Goal: Task Accomplishment & Management: Manage account settings

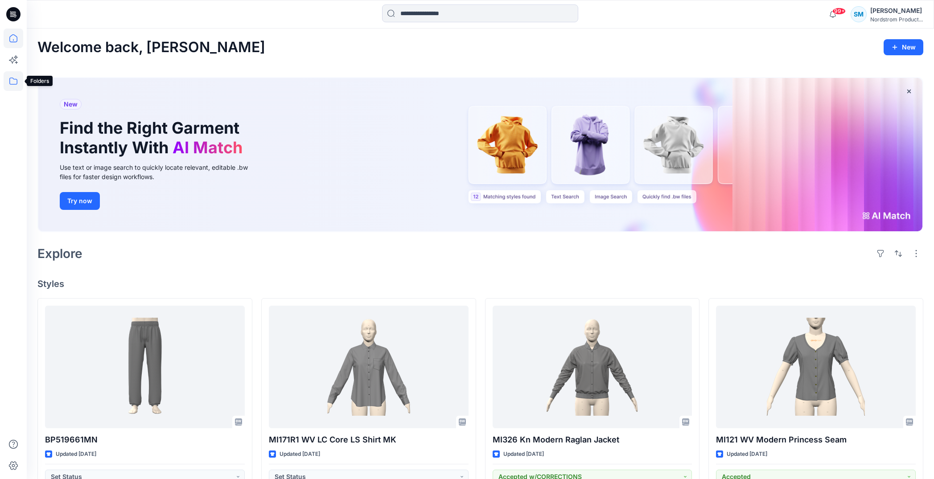
click at [12, 81] on icon at bounding box center [14, 81] width 20 height 20
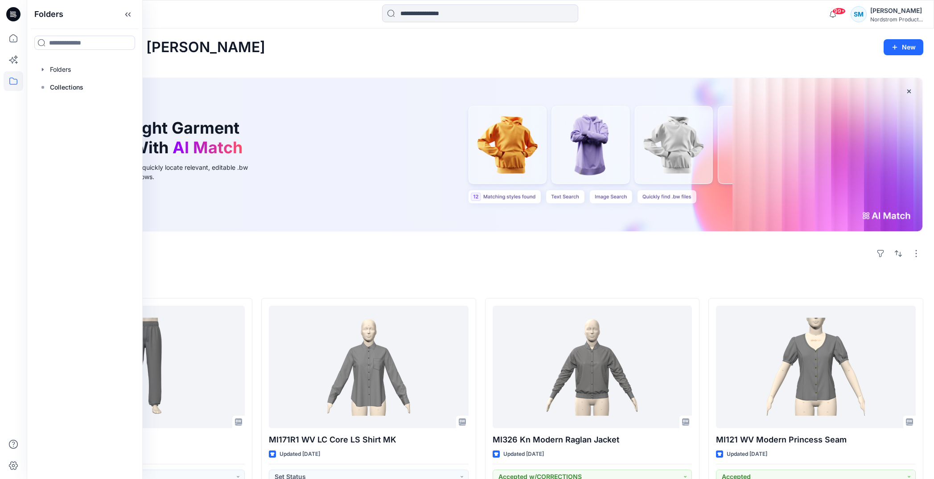
click at [297, 261] on div "Explore" at bounding box center [480, 253] width 886 height 21
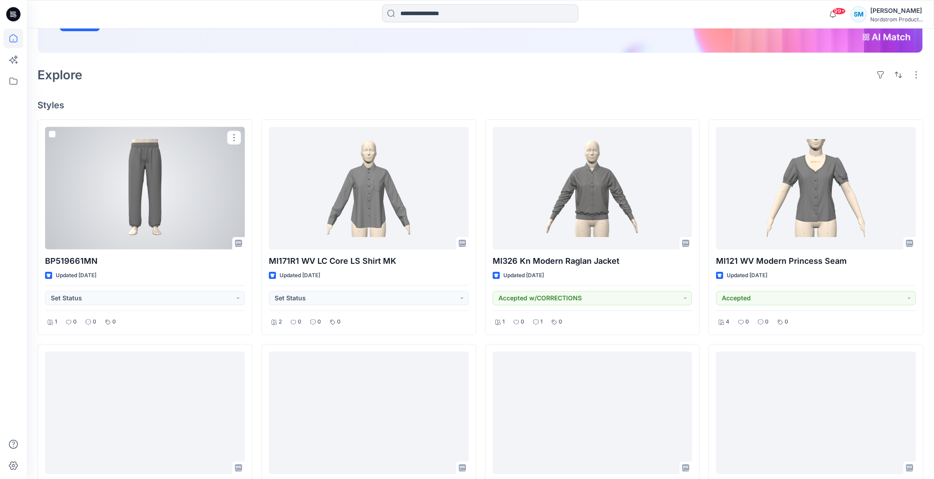
scroll to position [124, 0]
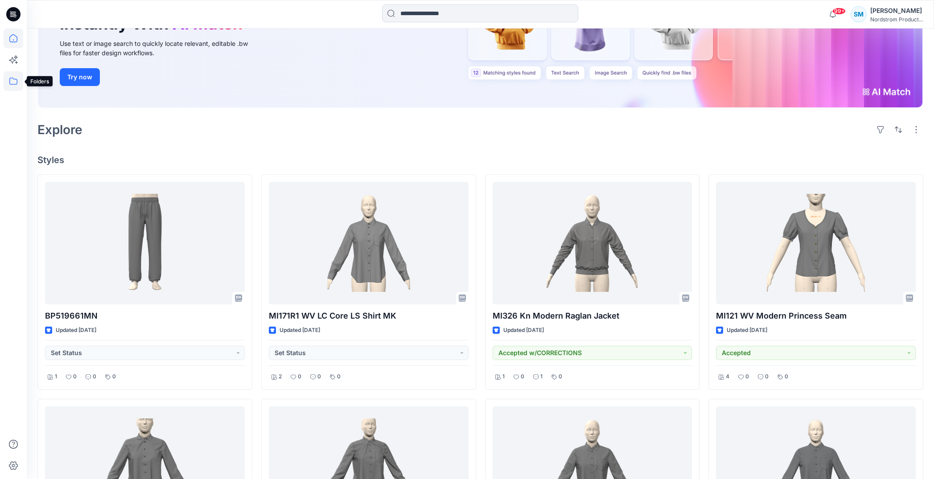
click at [12, 81] on icon at bounding box center [14, 81] width 20 height 20
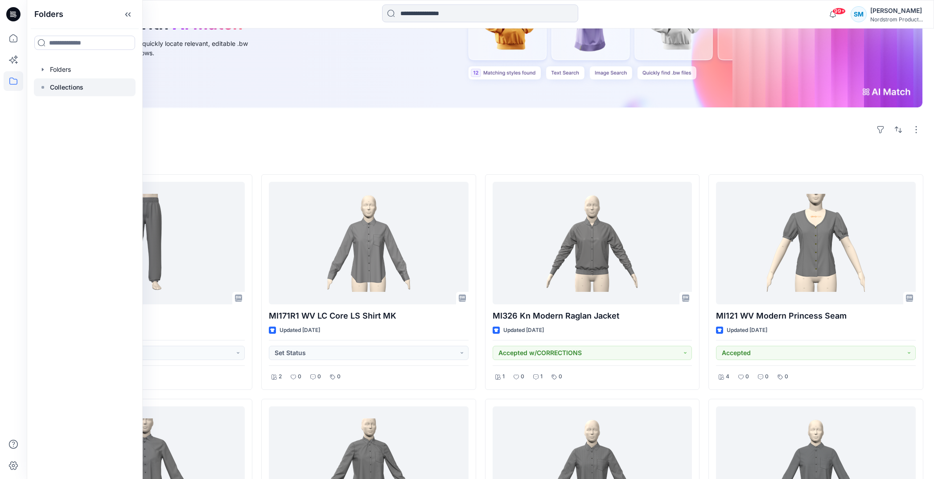
click at [43, 87] on rect at bounding box center [42, 87] width 3 height 3
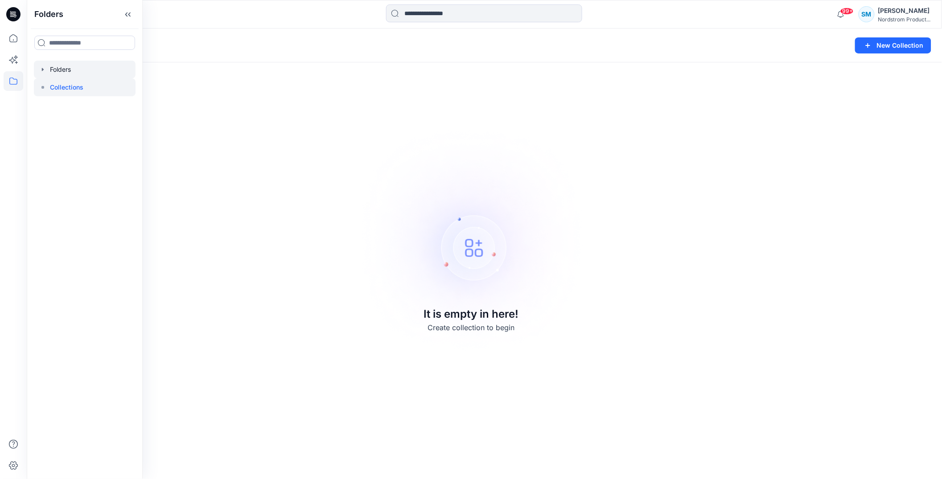
click at [49, 66] on div at bounding box center [85, 70] width 102 height 18
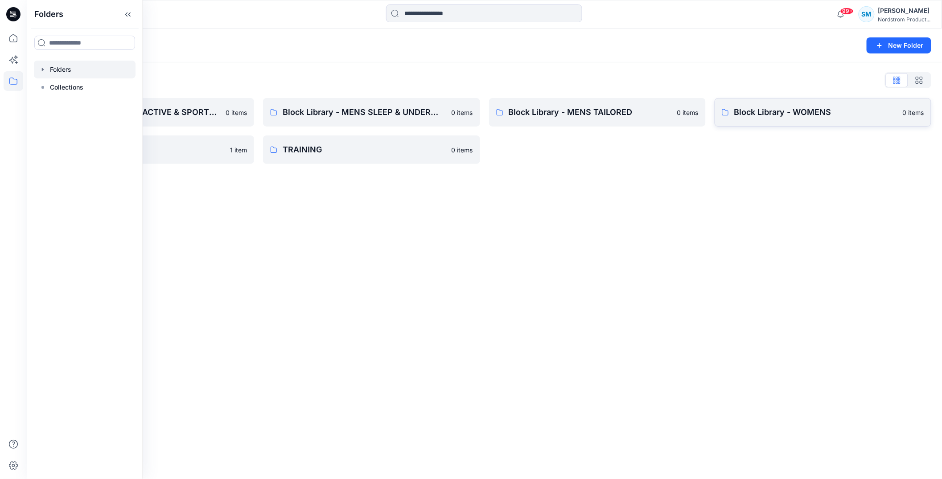
click at [858, 107] on p "Block Library - WOMENS" at bounding box center [816, 112] width 163 height 12
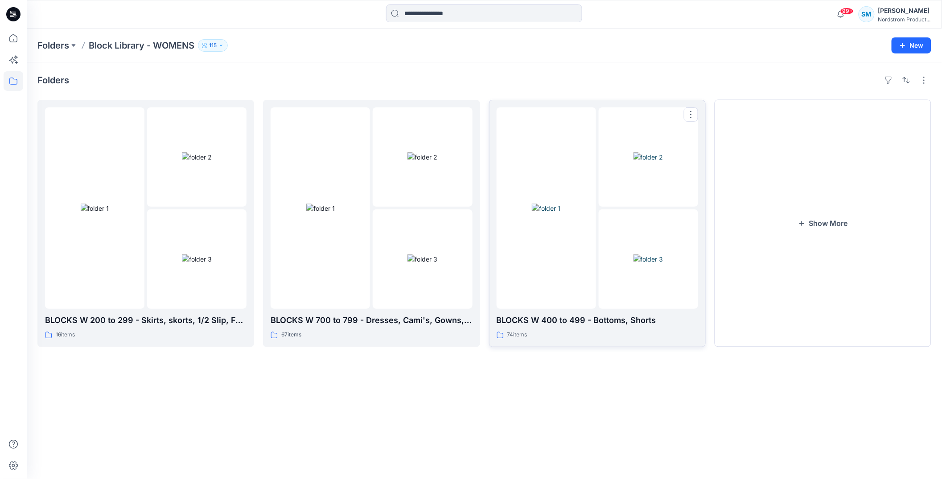
click at [578, 244] on div at bounding box center [546, 208] width 99 height 202
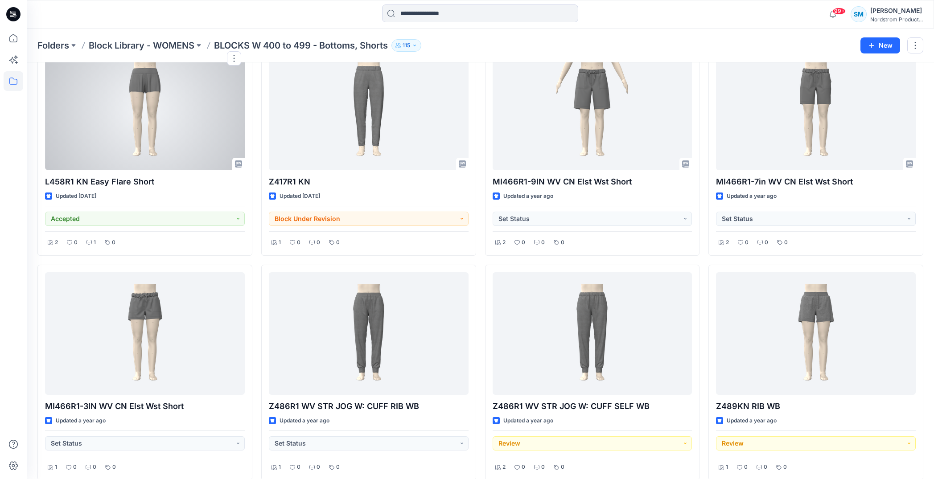
scroll to position [2356, 0]
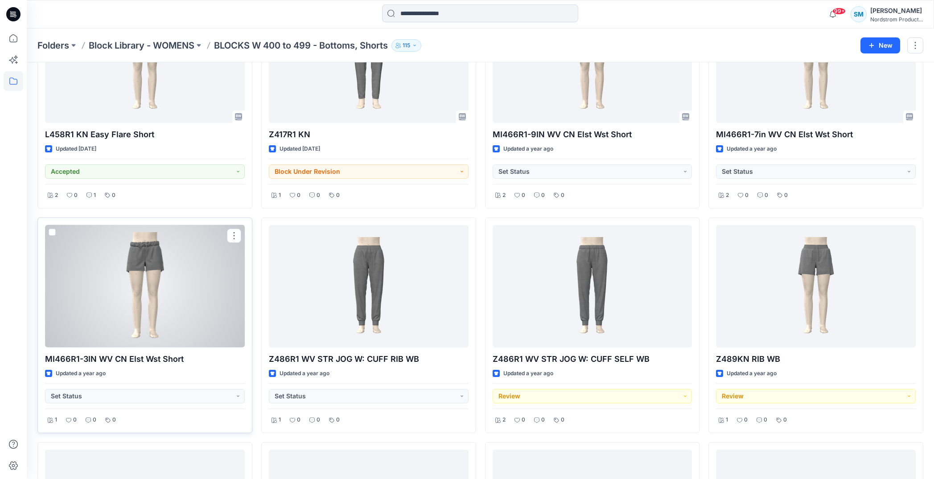
click at [116, 300] on div at bounding box center [145, 286] width 200 height 123
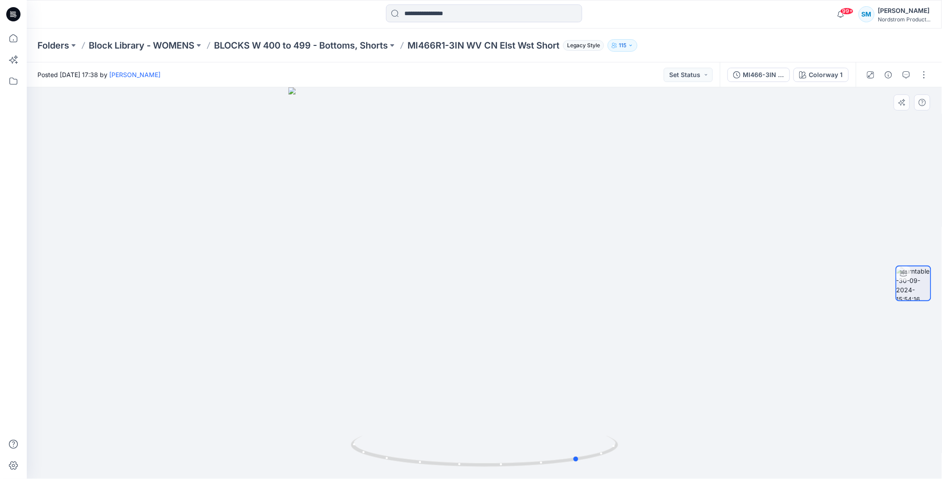
drag, startPoint x: 694, startPoint y: 274, endPoint x: 522, endPoint y: 309, distance: 176.0
click at [522, 309] on div at bounding box center [485, 283] width 916 height 392
click at [758, 74] on div "MI466-3IN WV" at bounding box center [764, 75] width 41 height 10
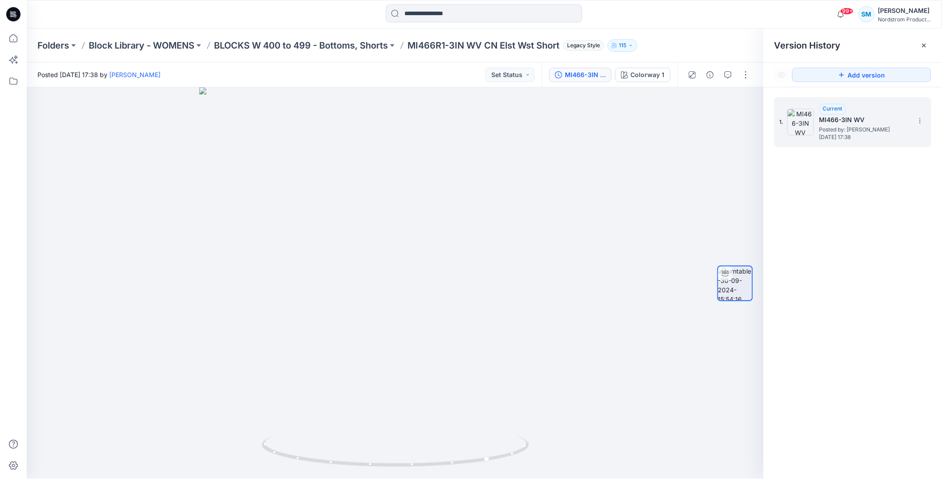
click at [850, 115] on h5 "MI466-3IN WV" at bounding box center [864, 120] width 89 height 11
click at [918, 121] on icon at bounding box center [920, 120] width 7 height 7
click at [894, 107] on div "Current MI466-3IN WV Posted by: [PERSON_NAME] [DATE] 17:38" at bounding box center [864, 122] width 89 height 37
click at [806, 118] on img at bounding box center [801, 122] width 27 height 27
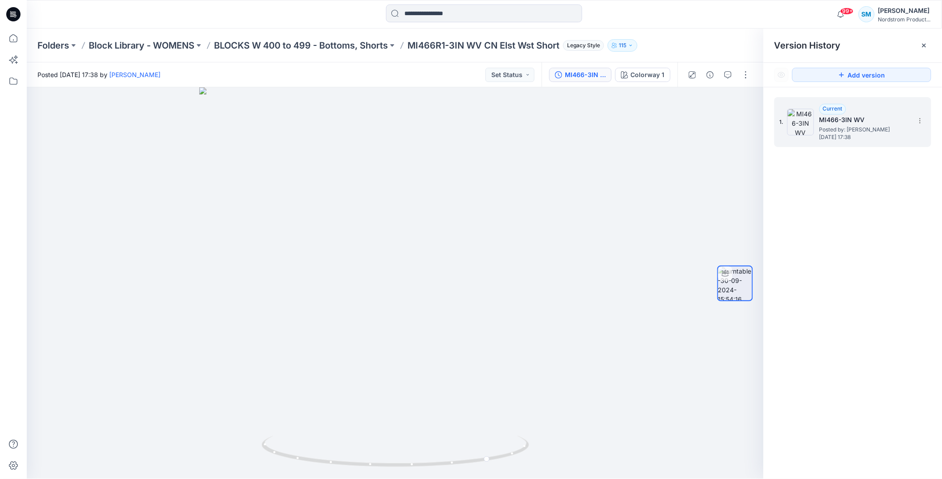
click at [859, 120] on h5 "MI466-3IN WV" at bounding box center [864, 120] width 89 height 11
click at [925, 44] on icon at bounding box center [924, 45] width 7 height 7
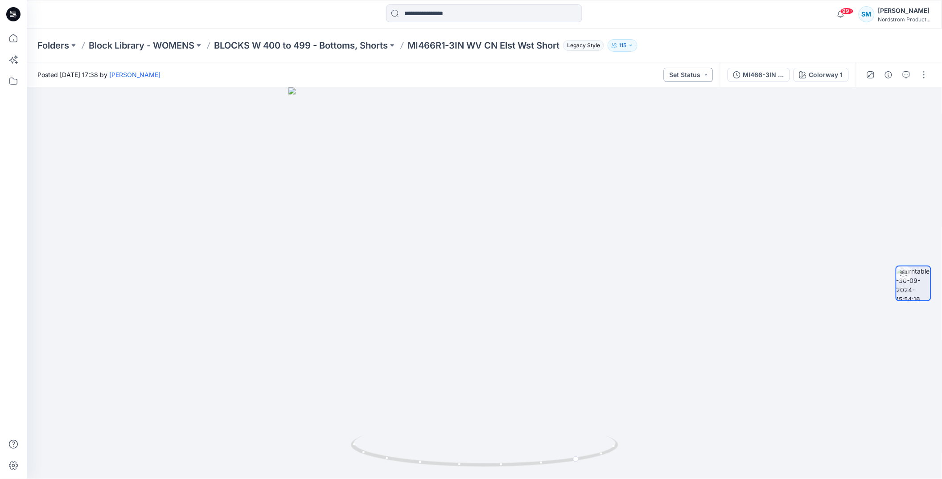
click at [695, 72] on button "Set Status" at bounding box center [688, 75] width 49 height 14
click at [719, 36] on div "Folders Block Library - WOMENS BLOCKS W 400 to 499 - Bottoms, Shorts MI466R1-3I…" at bounding box center [485, 46] width 916 height 34
click at [777, 76] on div "MI466-3IN WV" at bounding box center [764, 75] width 41 height 10
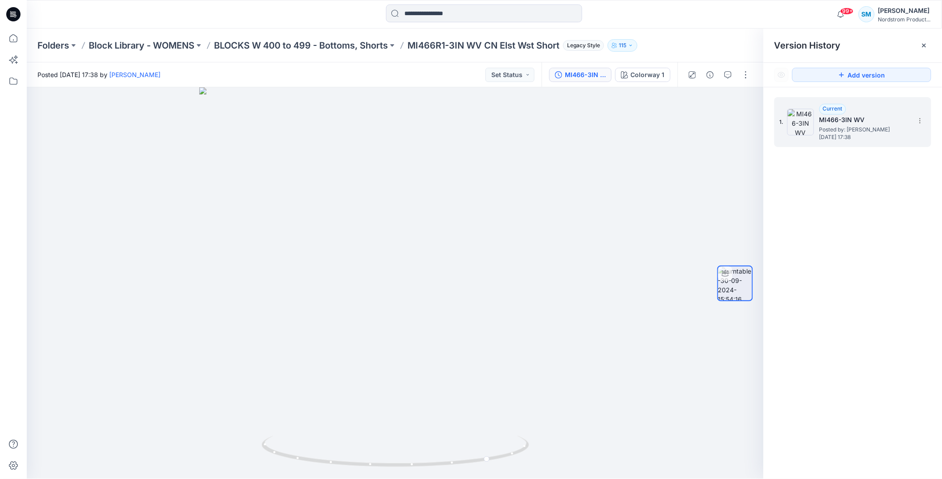
click at [792, 118] on img at bounding box center [801, 122] width 27 height 27
click at [834, 116] on h5 "MI466-3IN WV" at bounding box center [864, 120] width 89 height 11
click at [926, 123] on section at bounding box center [920, 120] width 14 height 14
click at [832, 110] on div "Current" at bounding box center [833, 109] width 27 height 11
drag, startPoint x: 923, startPoint y: 45, endPoint x: 909, endPoint y: 47, distance: 14.8
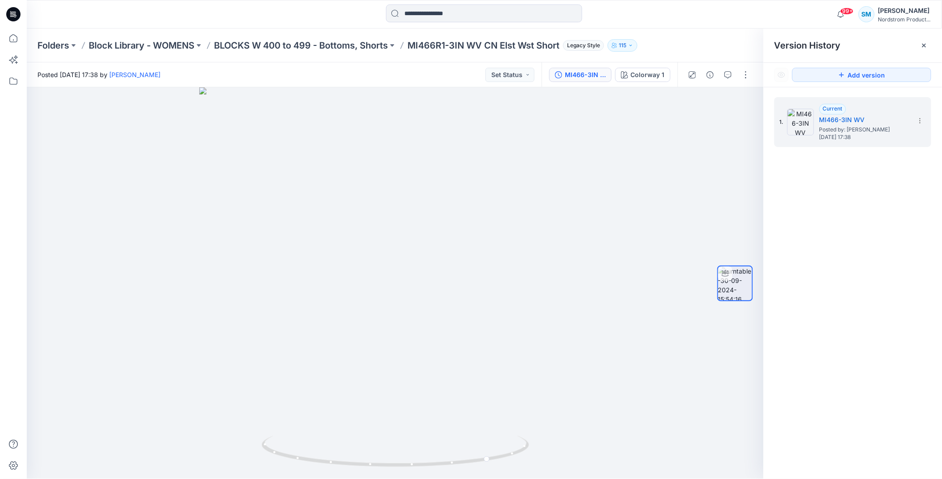
click at [924, 45] on icon at bounding box center [924, 45] width 7 height 7
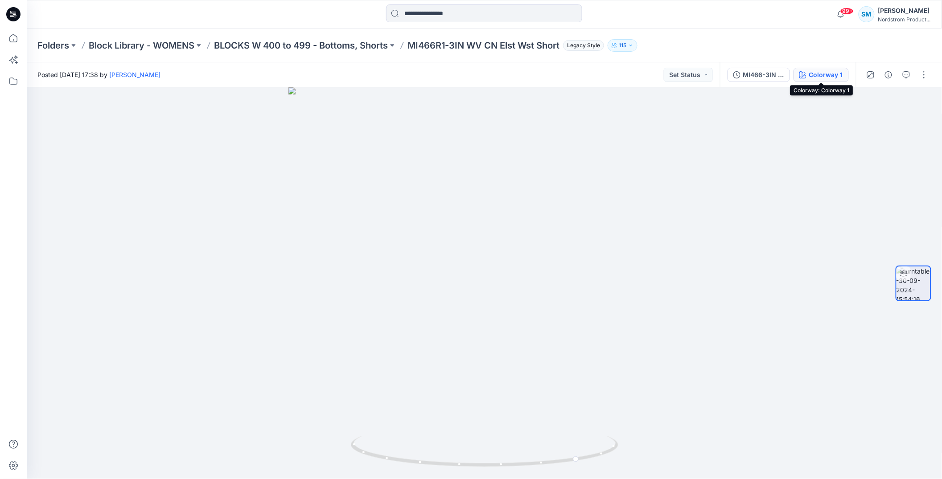
click at [819, 72] on div "Colorway 1" at bounding box center [827, 75] width 34 height 10
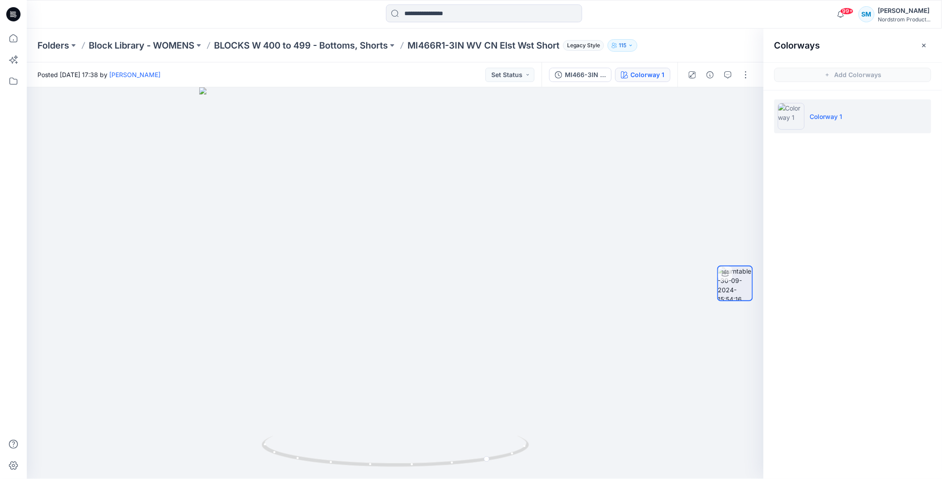
click at [828, 118] on p "Colorway 1" at bounding box center [826, 116] width 33 height 9
click at [922, 45] on icon "button" at bounding box center [924, 45] width 7 height 7
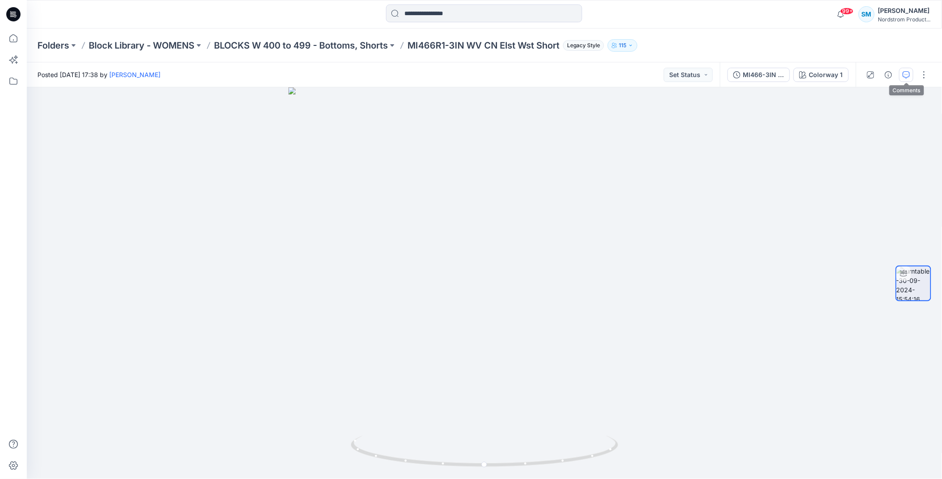
click at [909, 73] on icon "button" at bounding box center [906, 74] width 7 height 7
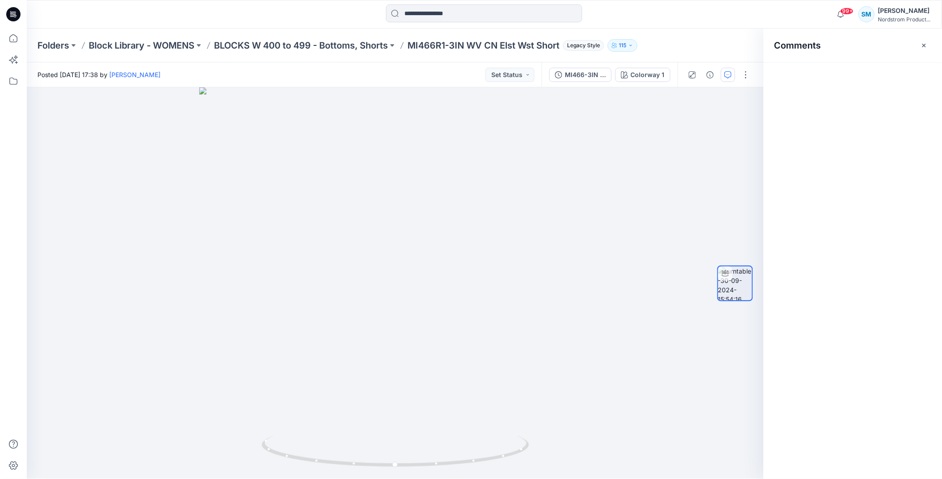
click at [927, 43] on icon "button" at bounding box center [924, 45] width 7 height 7
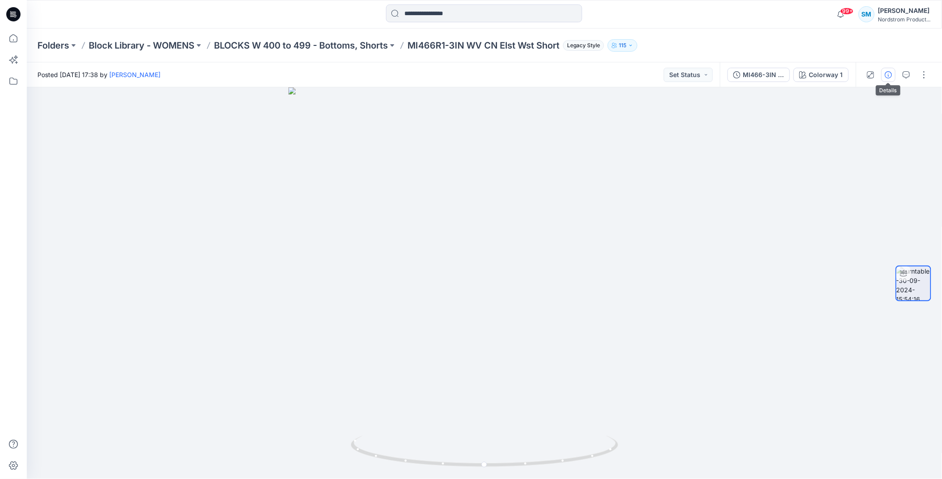
click at [887, 71] on icon "button" at bounding box center [888, 74] width 7 height 7
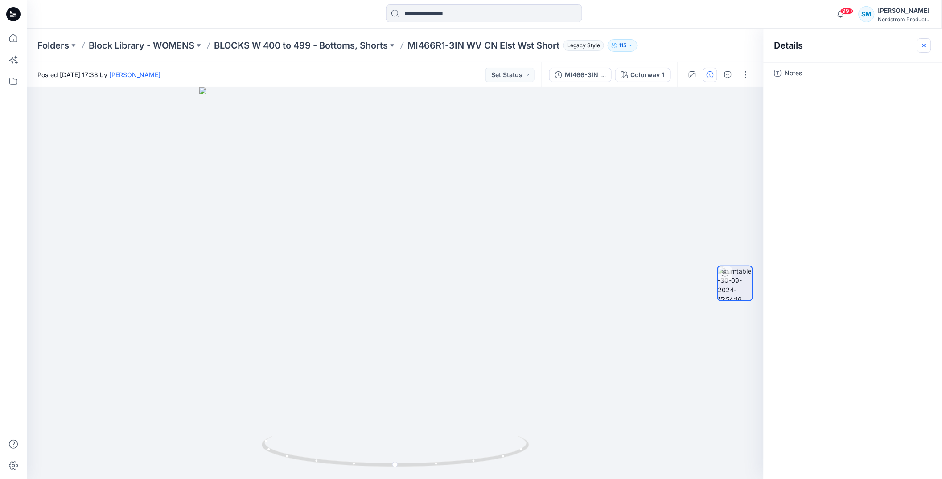
click at [928, 44] on icon "button" at bounding box center [924, 45] width 7 height 7
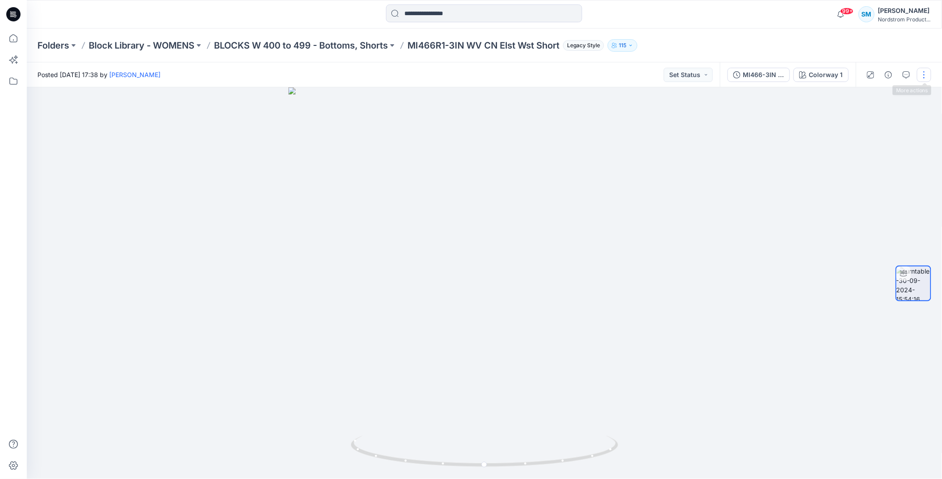
click at [929, 75] on button "button" at bounding box center [924, 75] width 14 height 14
click at [920, 197] on icon "button" at bounding box center [919, 198] width 7 height 7
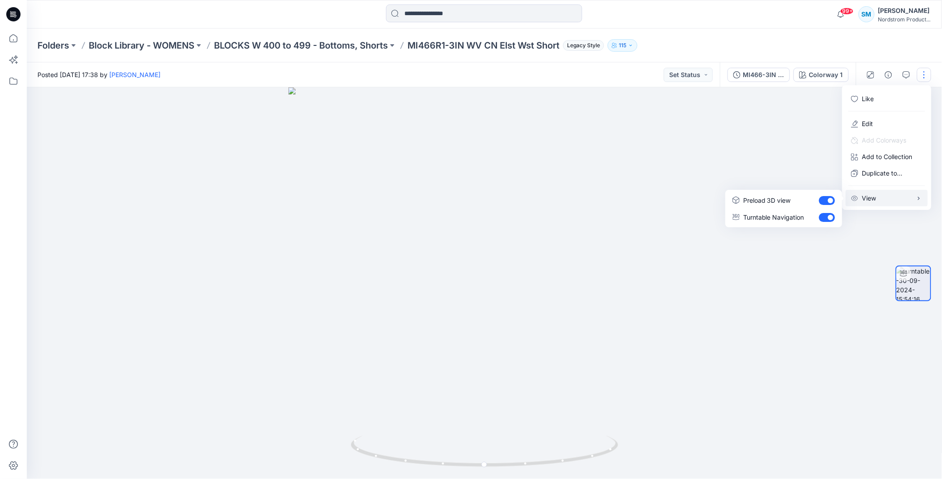
click at [897, 194] on button "View" at bounding box center [887, 198] width 82 height 17
click at [638, 140] on div at bounding box center [485, 283] width 916 height 392
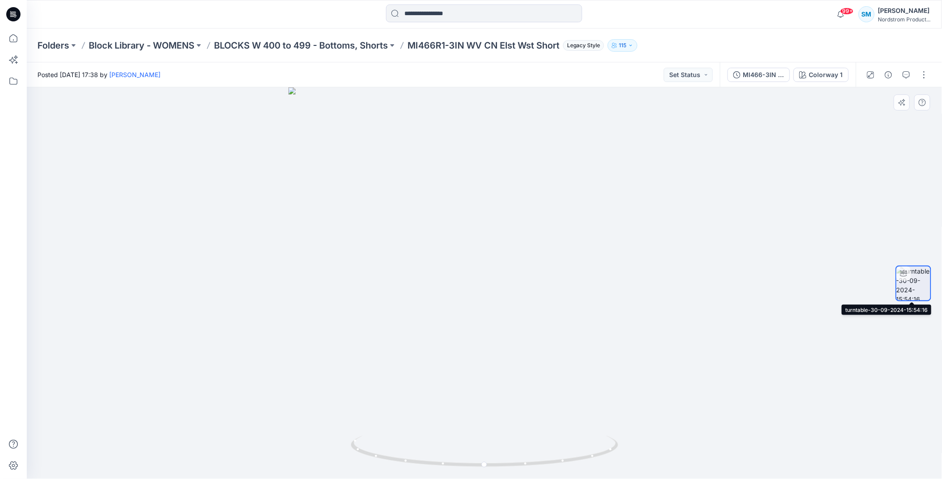
click at [916, 280] on img at bounding box center [914, 284] width 34 height 34
click at [917, 280] on img at bounding box center [914, 284] width 34 height 34
click at [774, 74] on div "MI466-3IN WV" at bounding box center [764, 75] width 41 height 10
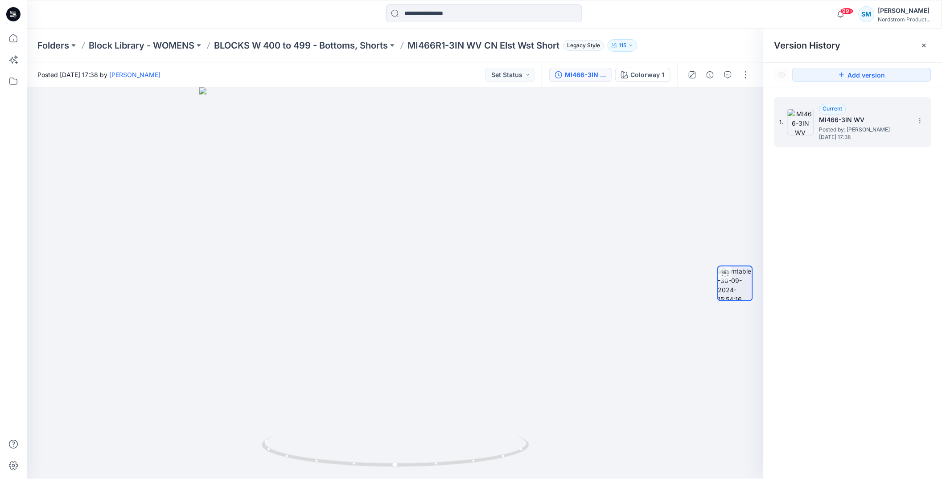
click at [832, 118] on h5 "MI466-3IN WV" at bounding box center [864, 120] width 89 height 11
click at [804, 120] on img at bounding box center [801, 122] width 27 height 27
click at [924, 120] on icon at bounding box center [920, 120] width 7 height 7
click at [680, 112] on div at bounding box center [395, 283] width 737 height 392
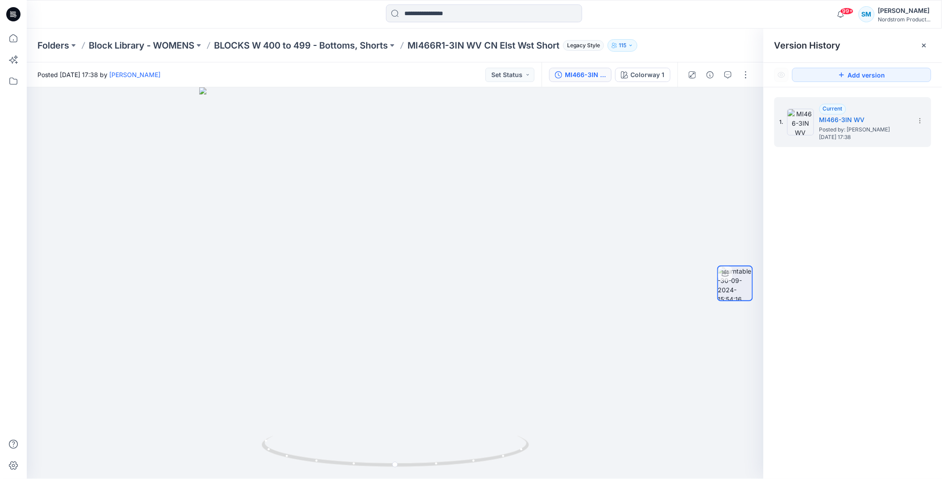
click at [933, 41] on div "Version History" at bounding box center [853, 46] width 178 height 34
click at [930, 42] on div at bounding box center [924, 45] width 14 height 14
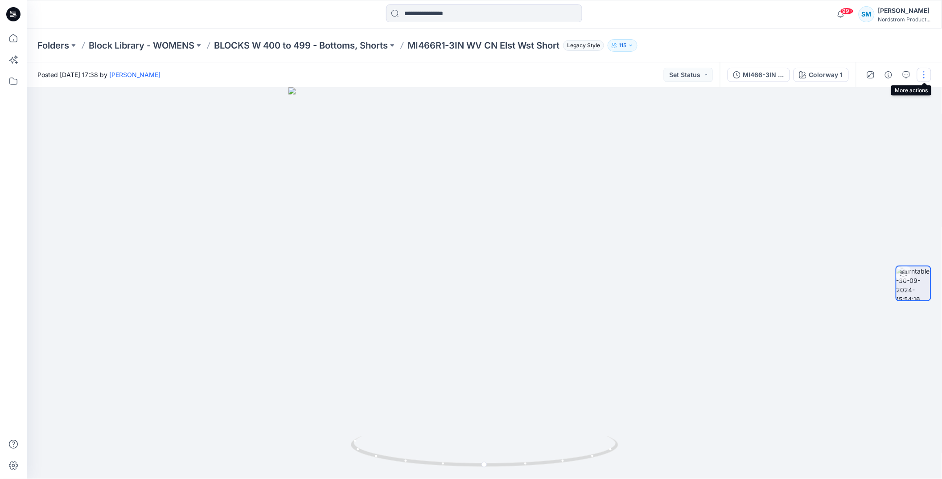
click at [920, 74] on button "button" at bounding box center [924, 75] width 14 height 14
click at [890, 130] on button "Edit" at bounding box center [887, 124] width 82 height 17
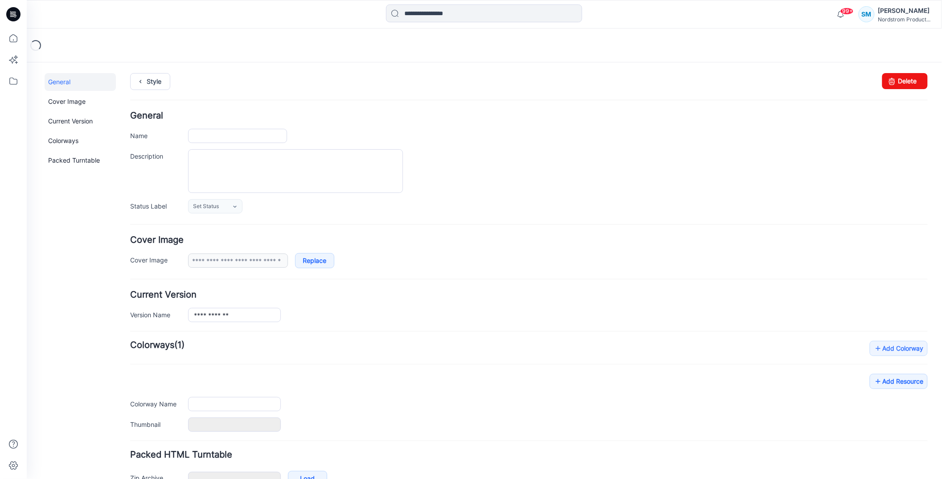
type input "**********"
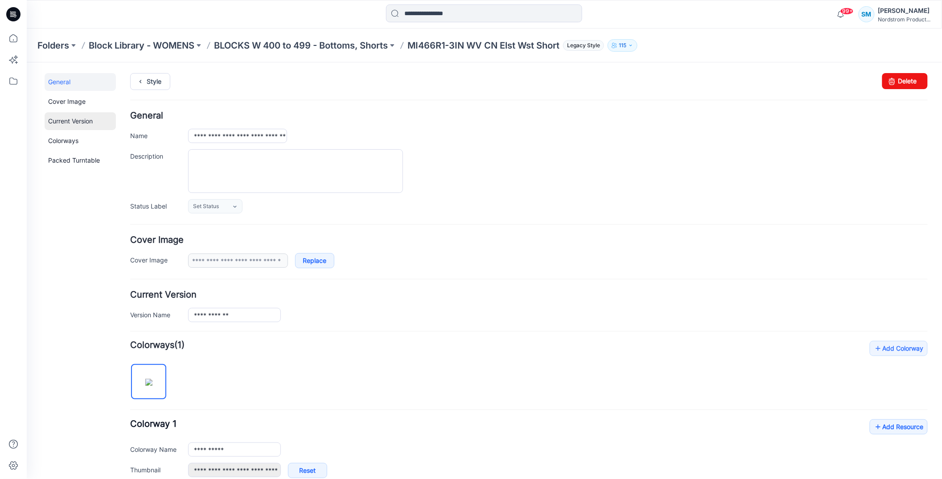
click at [79, 126] on link "Current Version" at bounding box center [79, 121] width 71 height 18
click at [75, 165] on link "Packed Turntable" at bounding box center [79, 160] width 71 height 18
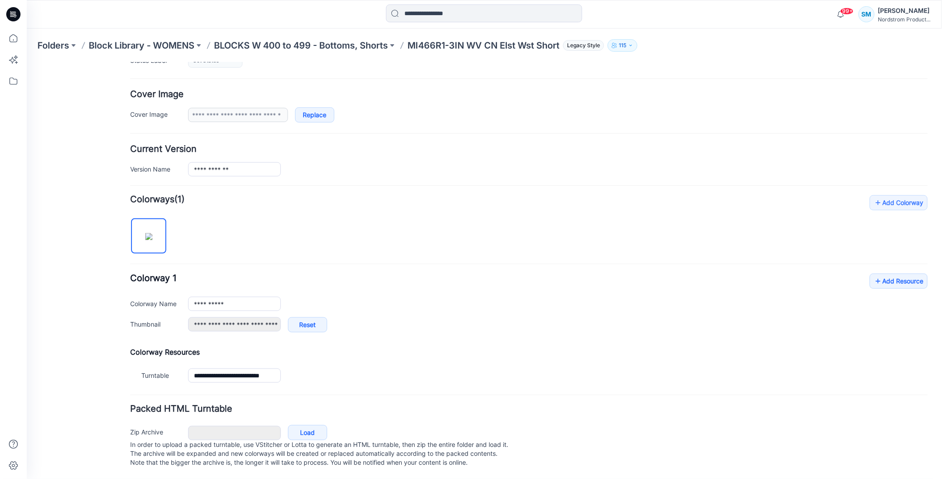
click at [487, 47] on p "MI466R1-3IN WV CN Elst Wst Short" at bounding box center [484, 45] width 152 height 12
click at [454, 42] on p "MI466R1-3IN WV CN Elst Wst Short" at bounding box center [484, 45] width 152 height 12
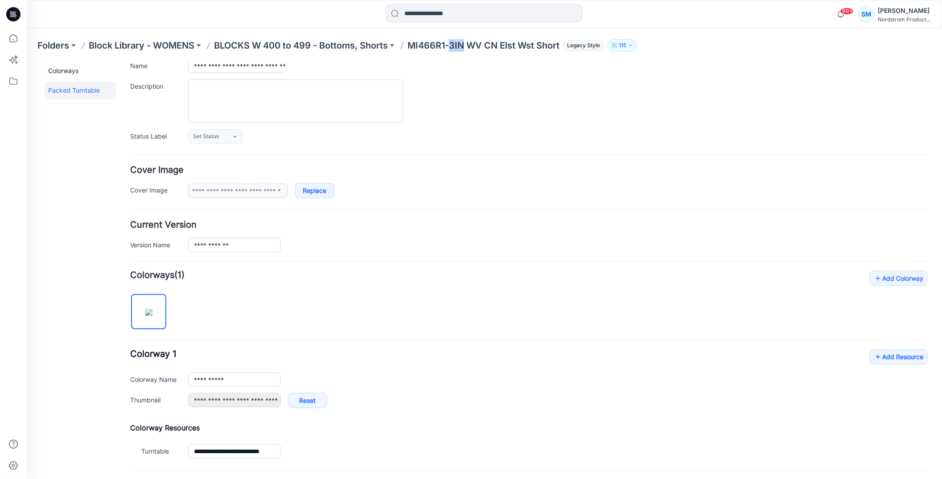
scroll to position [0, 0]
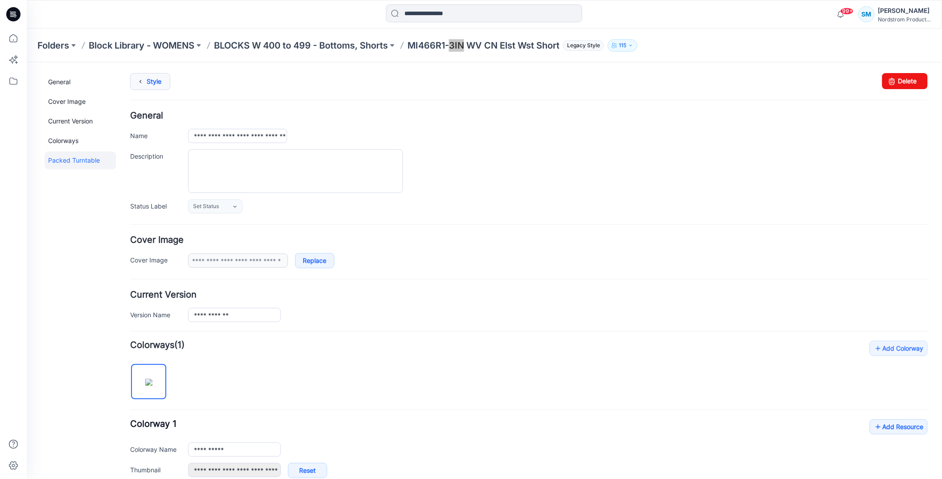
click at [159, 83] on link "Style" at bounding box center [150, 81] width 40 height 17
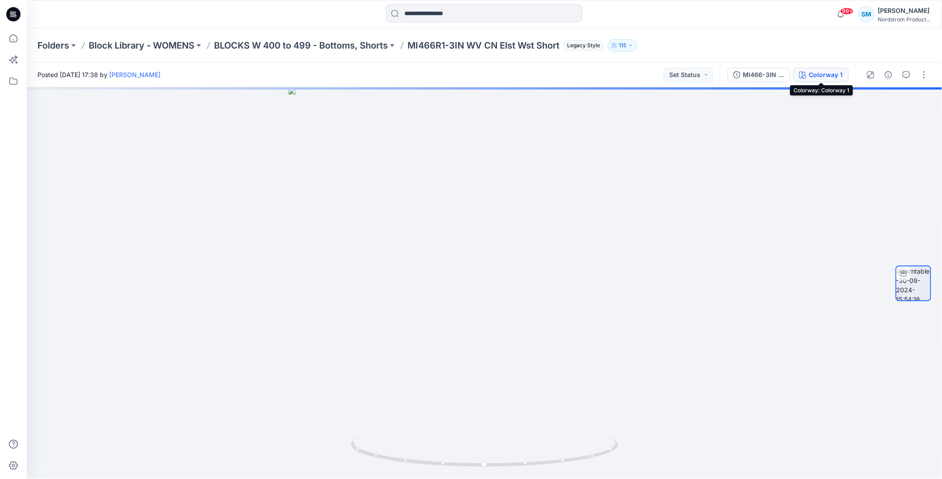
click at [826, 76] on div "Colorway 1" at bounding box center [827, 75] width 34 height 10
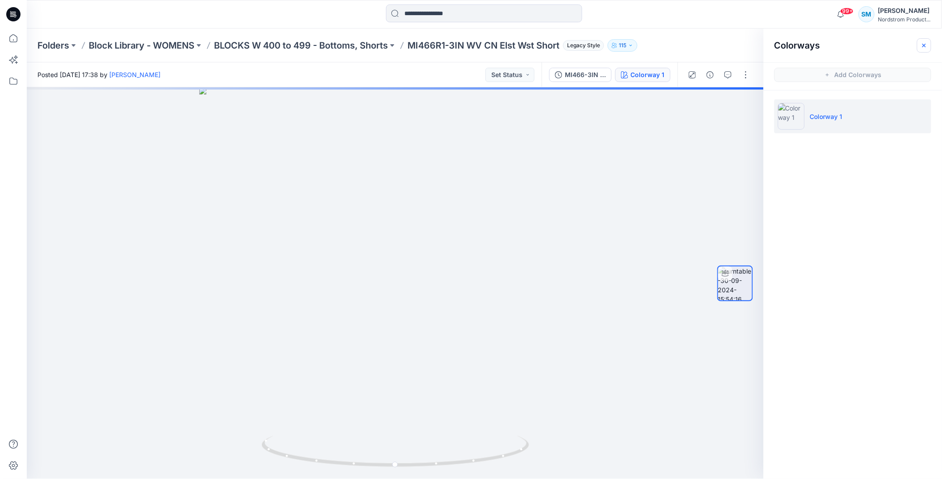
click at [926, 42] on icon "button" at bounding box center [924, 45] width 7 height 7
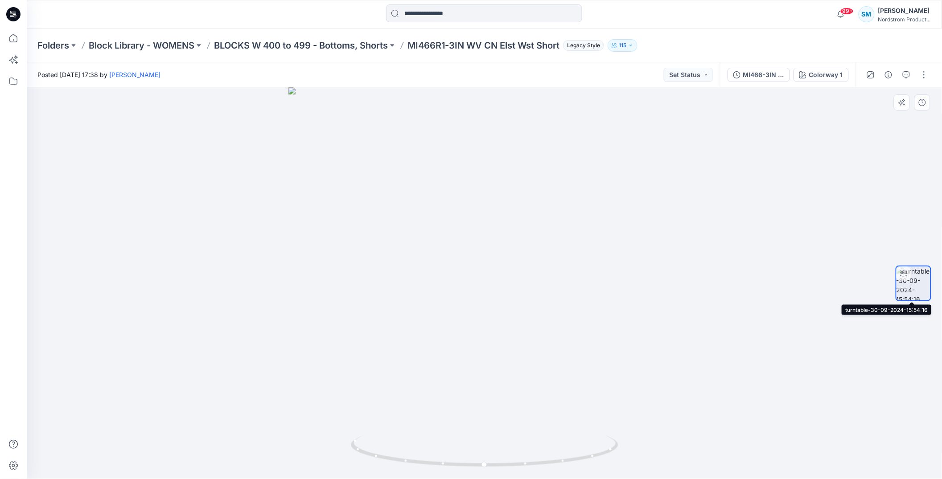
click at [917, 288] on img at bounding box center [914, 284] width 34 height 34
click at [707, 272] on div at bounding box center [485, 283] width 916 height 392
click at [757, 72] on div "MI466-3IN WV" at bounding box center [764, 75] width 41 height 10
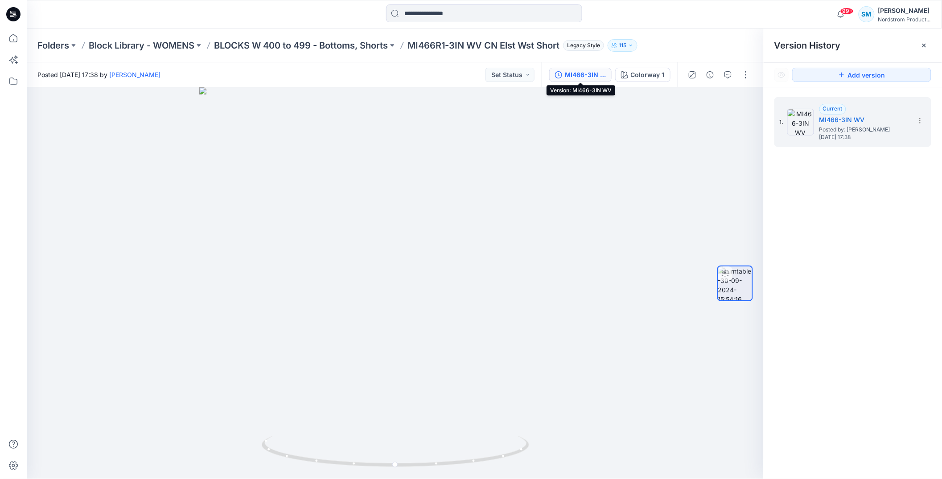
click at [606, 75] on div "MI466-3IN WV" at bounding box center [585, 75] width 41 height 10
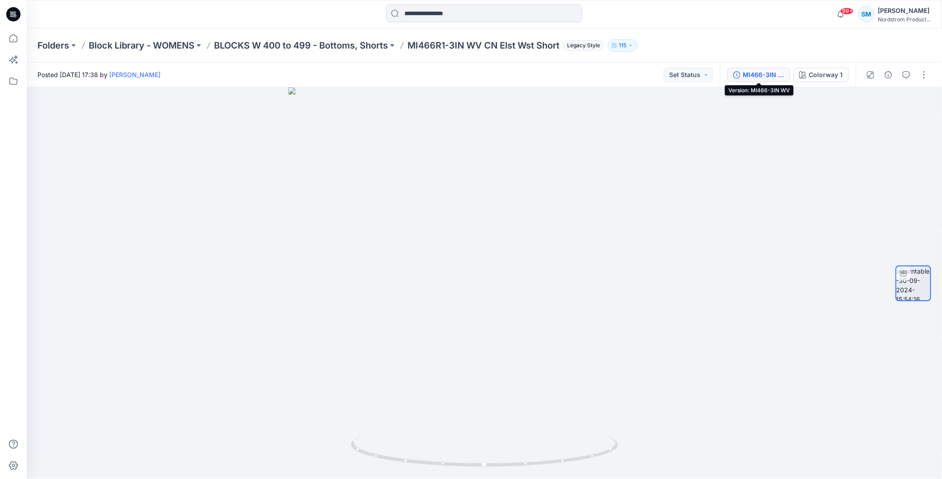
click at [779, 74] on div "MI466-3IN WV" at bounding box center [764, 75] width 41 height 10
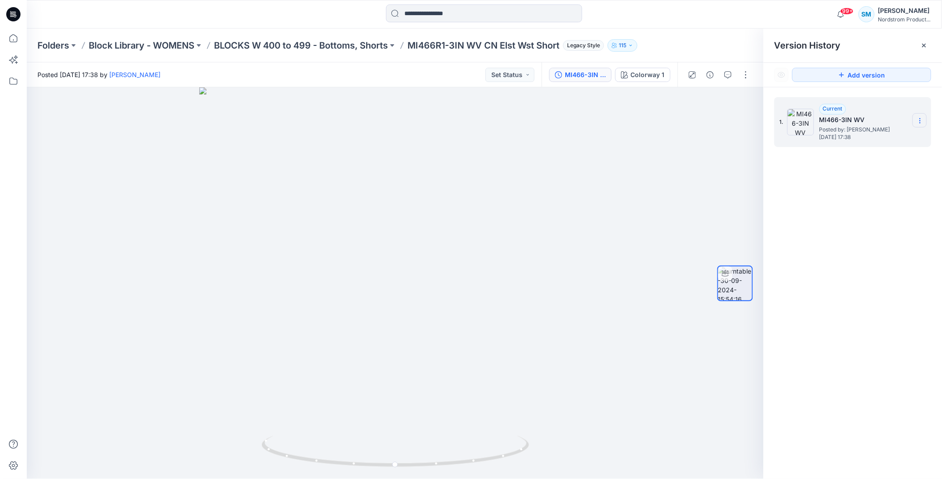
click at [916, 121] on section at bounding box center [920, 120] width 14 height 14
click at [863, 242] on div "1. Current MI466-3IN WV Posted by: Emma Randall Wednesday, November 13, 2024 17…" at bounding box center [853, 289] width 178 height 405
click at [844, 117] on h5 "MI466-3IN WV" at bounding box center [864, 120] width 89 height 11
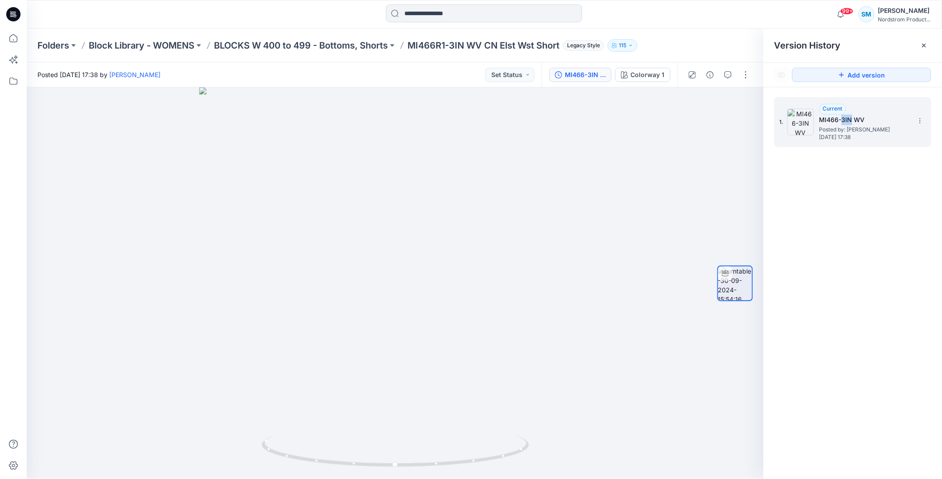
click at [788, 121] on img at bounding box center [801, 122] width 27 height 27
click at [792, 121] on img at bounding box center [801, 122] width 27 height 27
drag, startPoint x: 811, startPoint y: 181, endPoint x: 837, endPoint y: 117, distance: 68.4
click at [811, 181] on div "1. Current MI466-3IN WV Posted by: Emma Randall Wednesday, November 13, 2024 17…" at bounding box center [853, 289] width 178 height 405
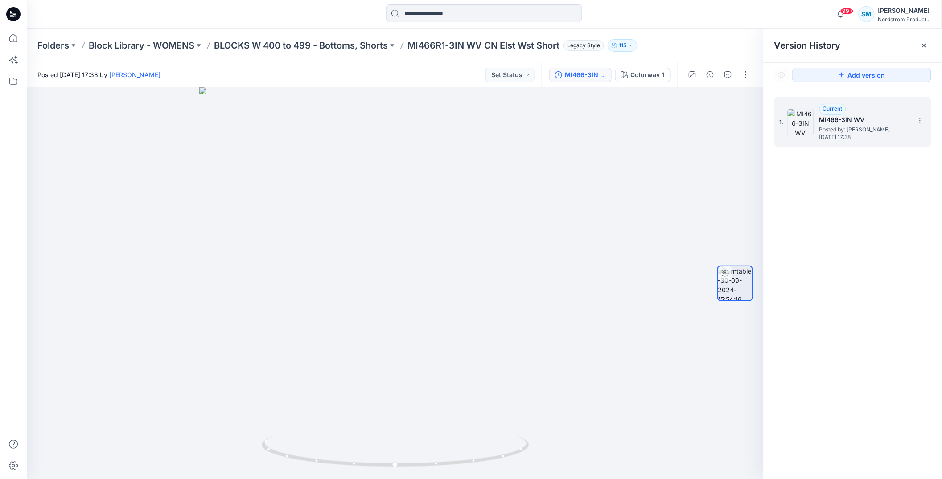
click at [836, 106] on span "Current" at bounding box center [833, 108] width 20 height 7
click at [834, 115] on h5 "MI466-3IN WV" at bounding box center [864, 120] width 89 height 11
click at [833, 117] on h5 "MI466-3IN WV" at bounding box center [864, 120] width 89 height 11
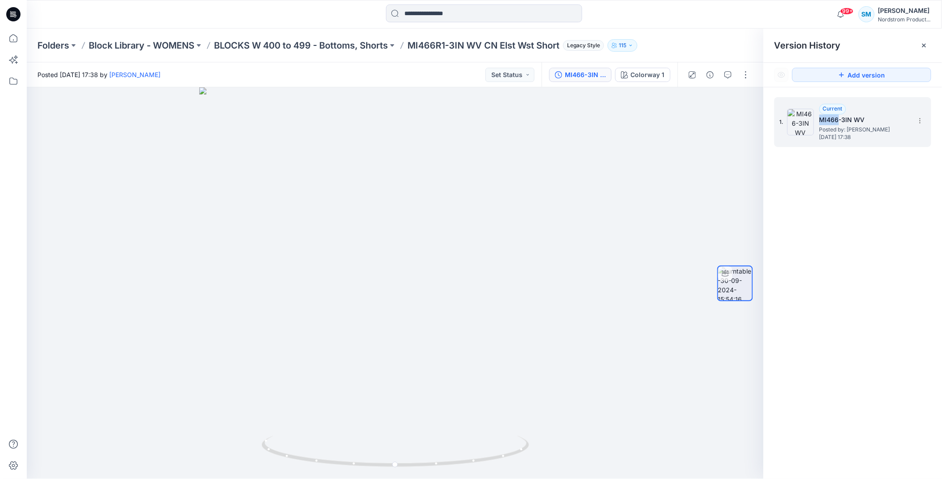
click at [805, 119] on img at bounding box center [801, 122] width 27 height 27
click at [596, 75] on div "MI466-3IN WV" at bounding box center [585, 75] width 41 height 10
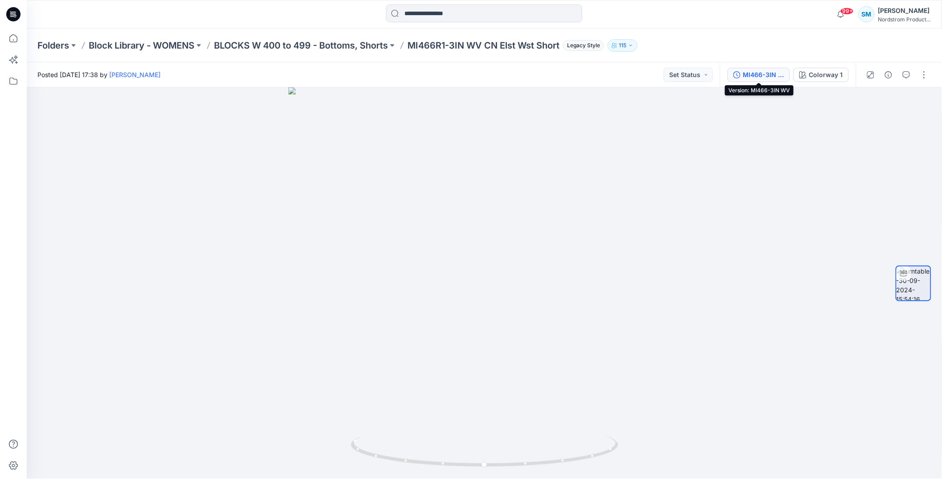
click at [768, 76] on div "MI466-3IN WV" at bounding box center [764, 75] width 41 height 10
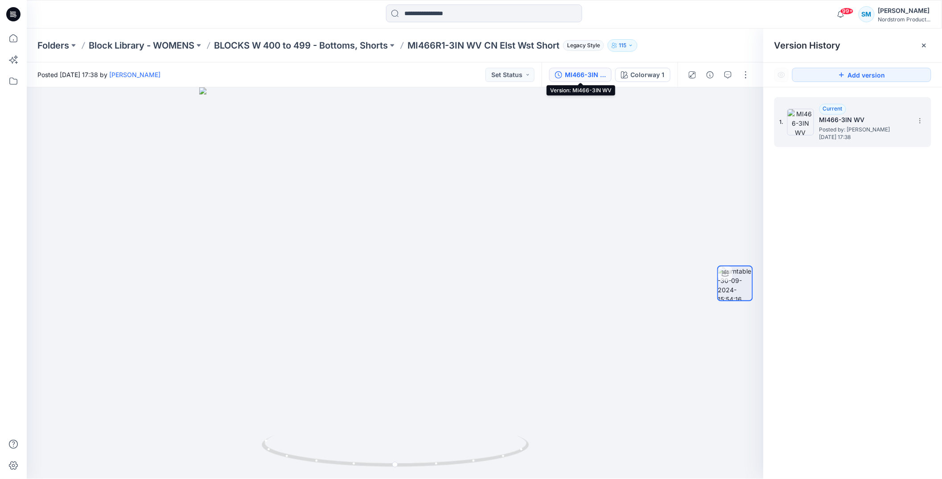
click at [860, 117] on h5 "MI466-3IN WV" at bounding box center [864, 120] width 89 height 11
click at [859, 116] on h5 "MI466-3IN WV" at bounding box center [864, 120] width 89 height 11
drag, startPoint x: 854, startPoint y: 244, endPoint x: 893, endPoint y: 168, distance: 85.0
click at [854, 244] on div "1. Current MI466-3IN WV Posted by: Emma Randall Wednesday, November 13, 2024 17…" at bounding box center [853, 289] width 178 height 405
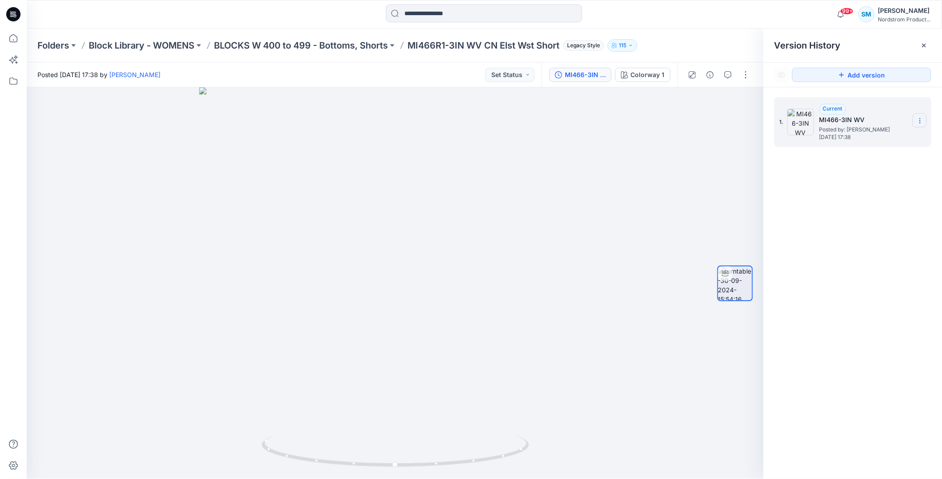
click at [922, 122] on icon at bounding box center [920, 120] width 7 height 7
click at [685, 153] on div at bounding box center [395, 283] width 737 height 392
click at [532, 178] on div at bounding box center [395, 283] width 737 height 392
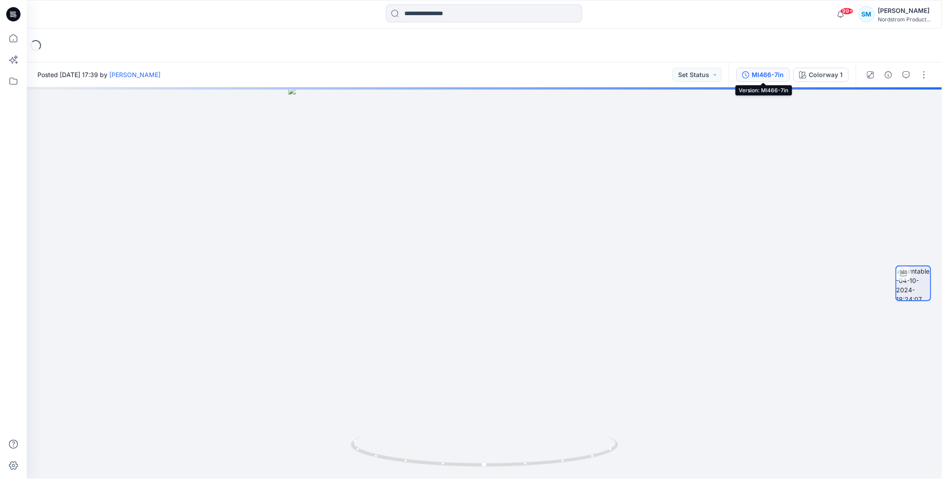
click at [781, 73] on div "MI466-7in" at bounding box center [768, 75] width 32 height 10
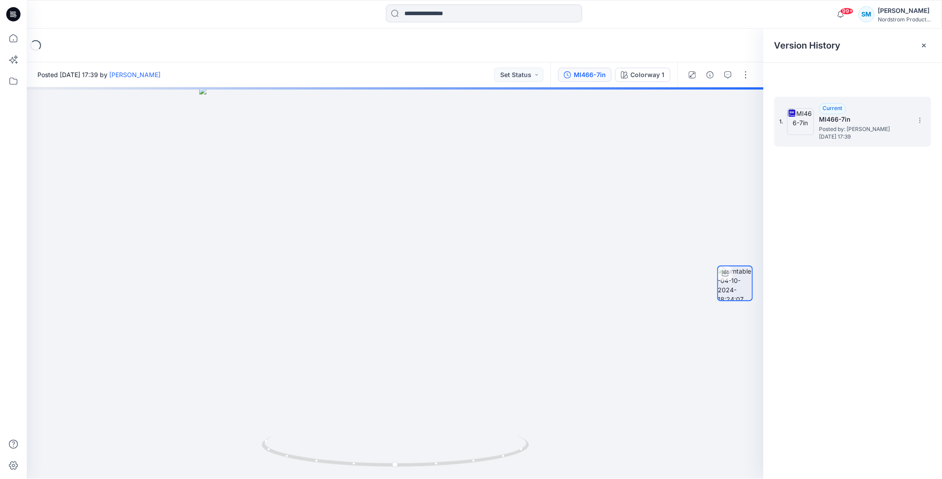
click at [835, 116] on h5 "MI466-7in" at bounding box center [864, 119] width 89 height 11
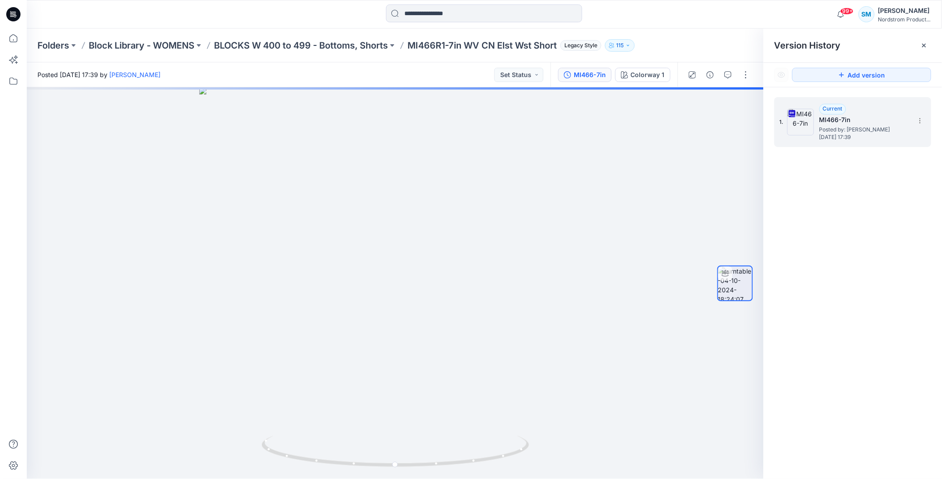
click at [804, 126] on img at bounding box center [801, 122] width 27 height 27
click at [850, 118] on h5 "MI466-7in" at bounding box center [864, 120] width 89 height 11
click at [923, 123] on icon at bounding box center [920, 120] width 7 height 7
click at [895, 137] on span "Download Source BW File" at bounding box center [875, 138] width 75 height 11
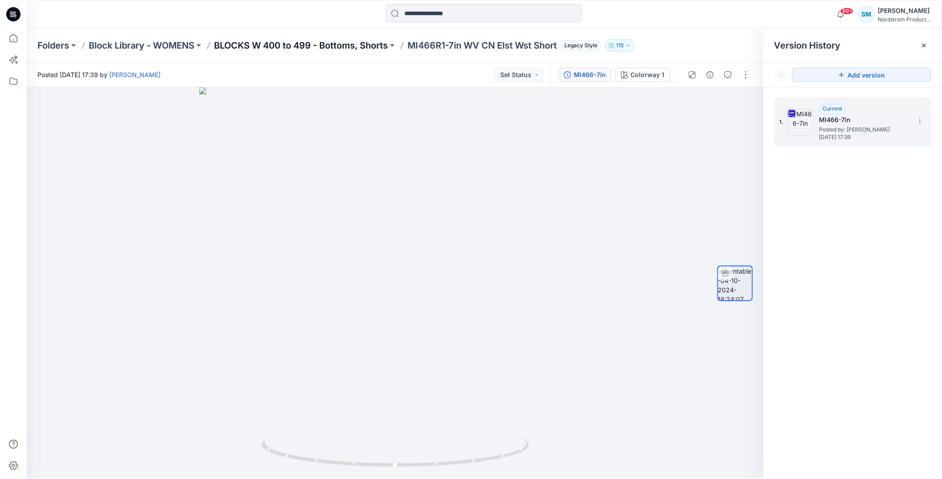
click at [364, 48] on p "BLOCKS W 400 to 499 - Bottoms, Shorts" at bounding box center [301, 45] width 174 height 12
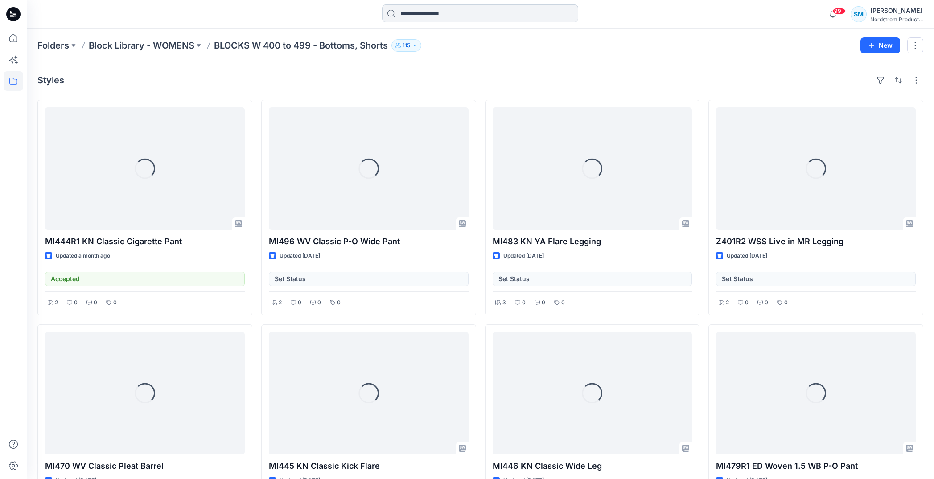
click at [426, 14] on input at bounding box center [480, 13] width 196 height 18
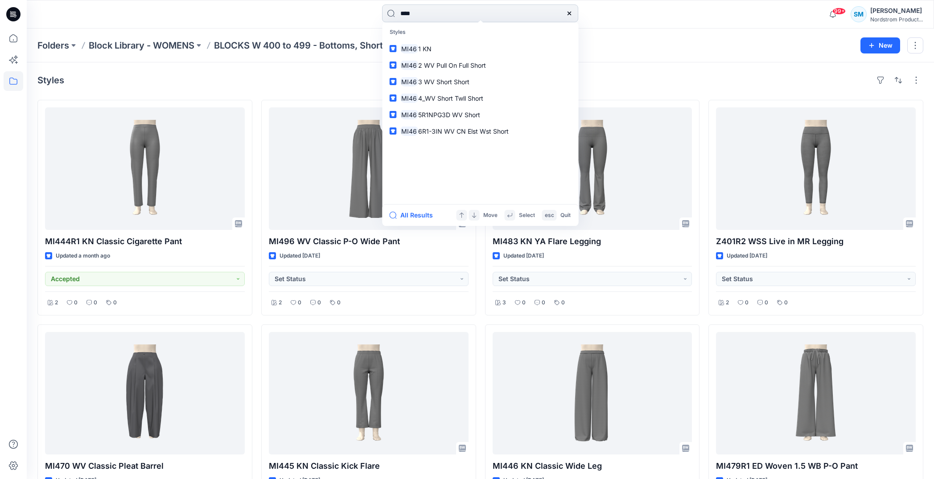
type input "*****"
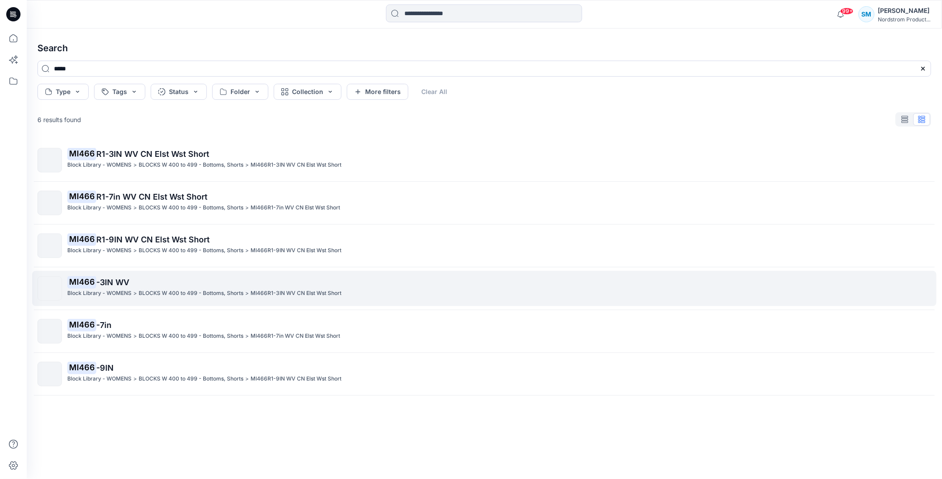
click at [111, 292] on p "Block Library - WOMENS" at bounding box center [99, 293] width 64 height 9
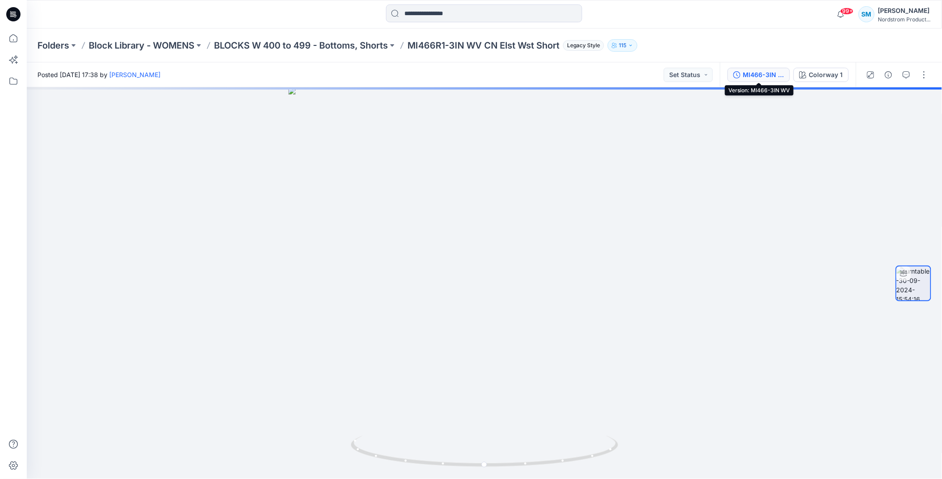
click at [748, 77] on div "MI466-3IN WV" at bounding box center [764, 75] width 41 height 10
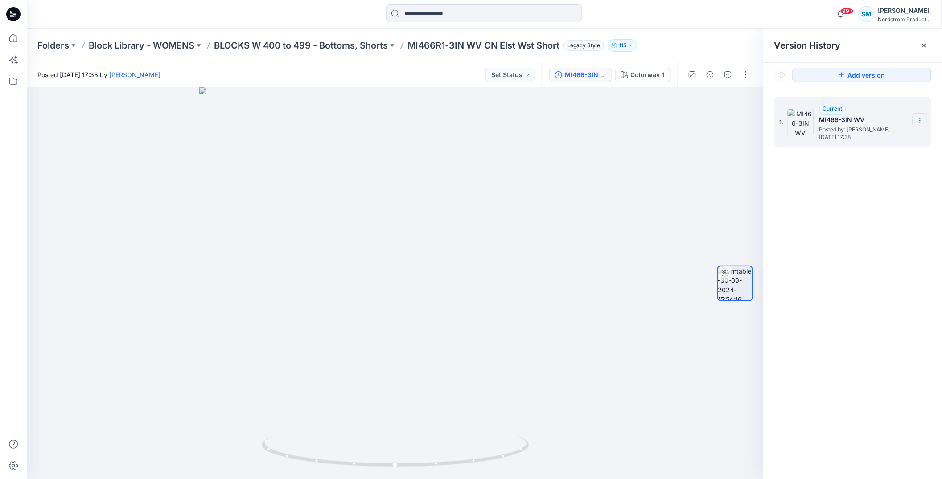
click at [922, 117] on icon at bounding box center [920, 120] width 7 height 7
click at [587, 124] on div at bounding box center [395, 283] width 737 height 392
click at [450, 15] on input at bounding box center [484, 13] width 196 height 18
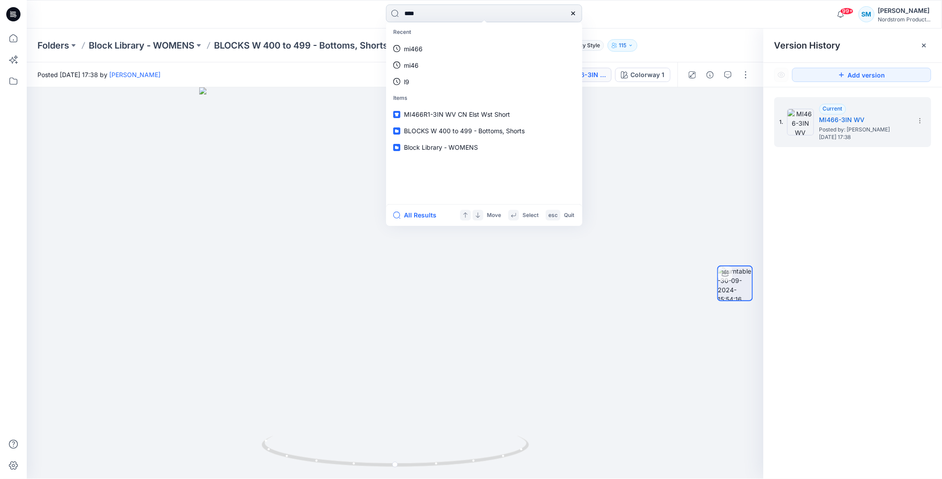
type input "*****"
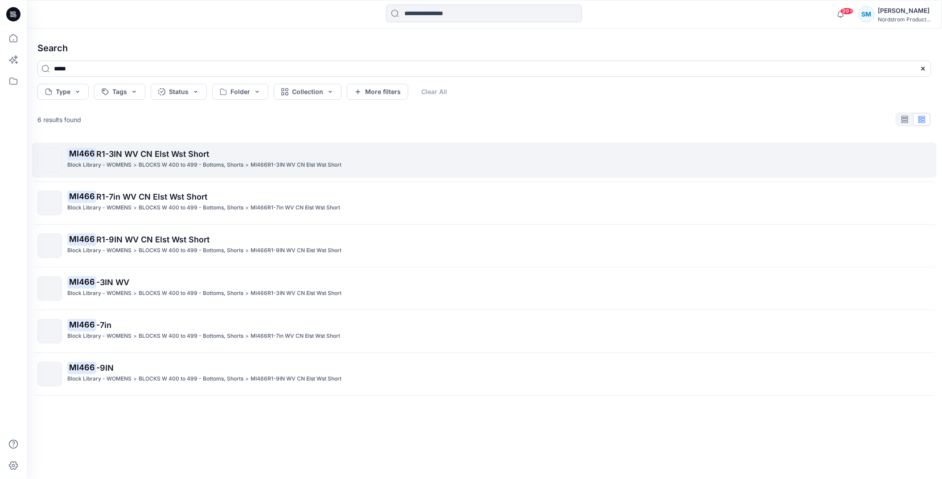
click at [224, 165] on p "BLOCKS W 400 to 499 - Bottoms, Shorts" at bounding box center [191, 165] width 105 height 9
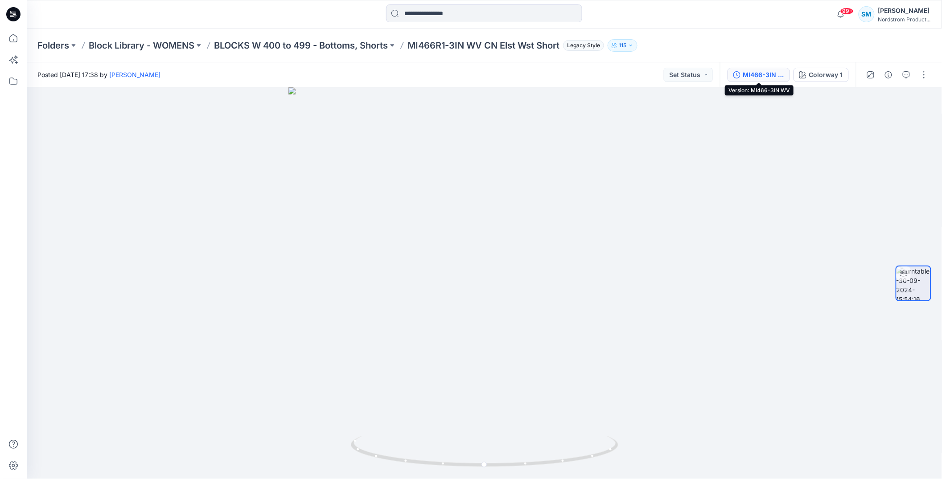
click at [765, 72] on div "MI466-3IN WV" at bounding box center [764, 75] width 41 height 10
